Goal: Check status

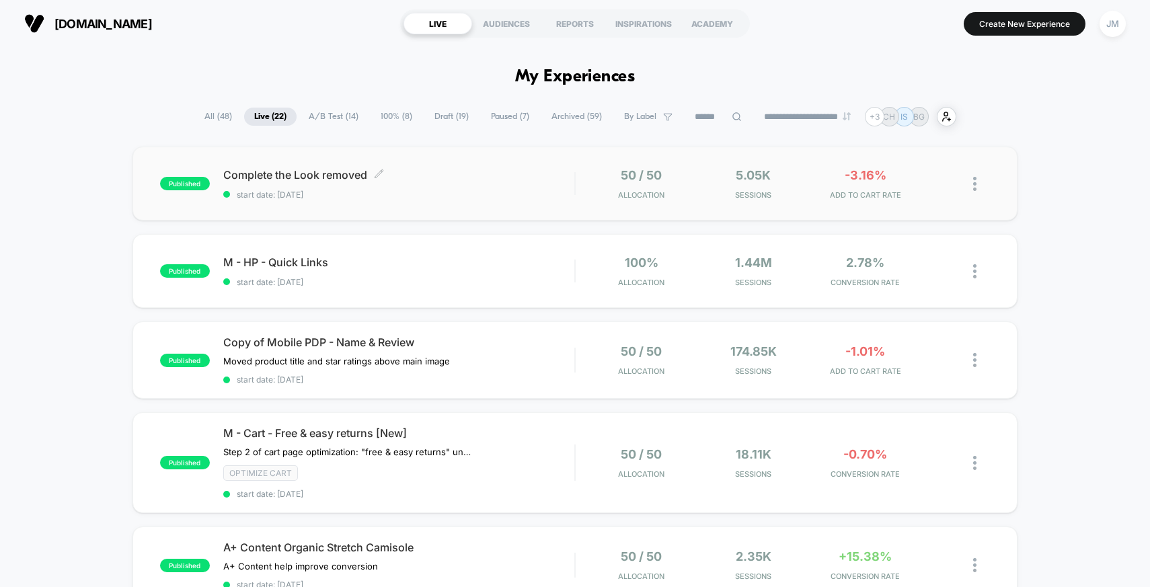
click at [560, 182] on span "Complete the Look removed Click to edit experience details" at bounding box center [399, 174] width 352 height 13
